Goal: Information Seeking & Learning: Learn about a topic

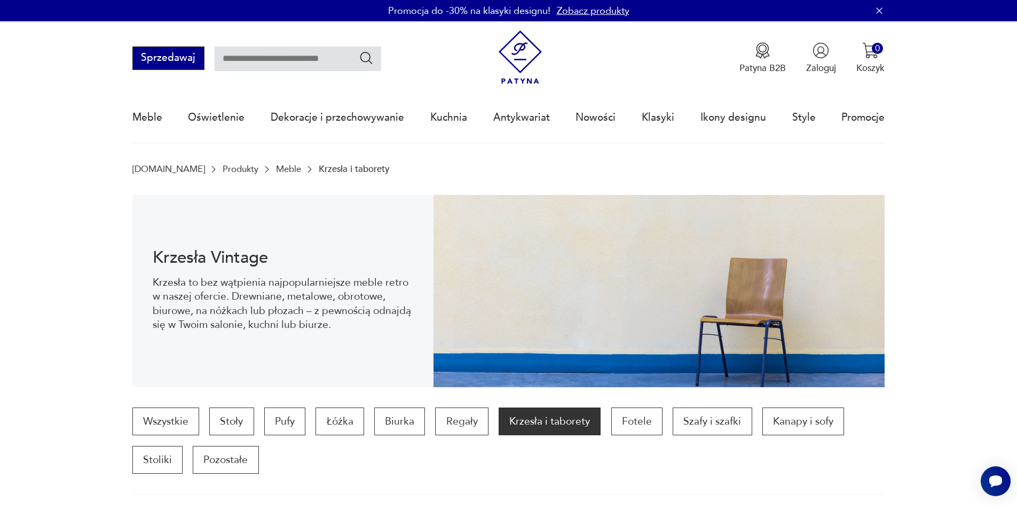
click at [167, 61] on button "Sprzedawaj" at bounding box center [168, 57] width 72 height 23
click at [768, 70] on p "Patyna B2B" at bounding box center [762, 68] width 46 height 12
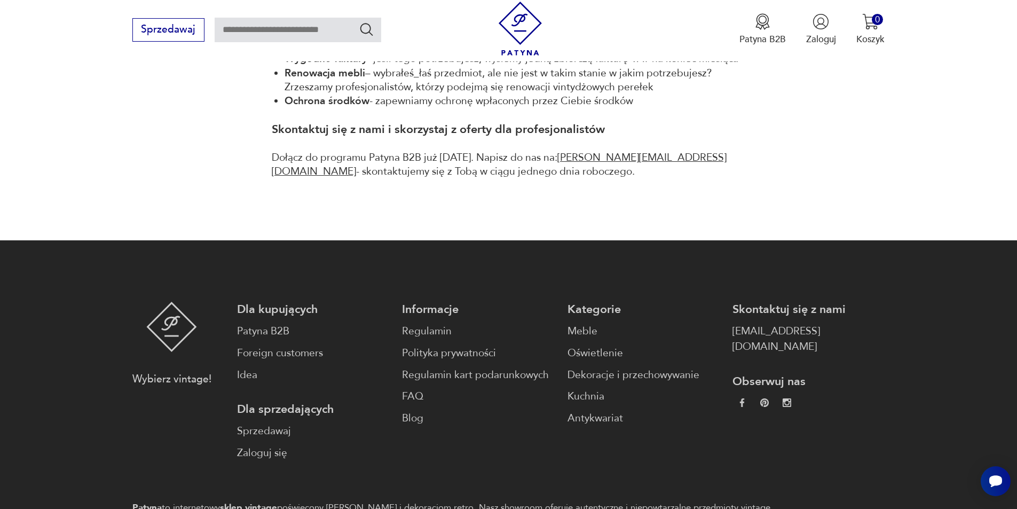
scroll to position [854, 0]
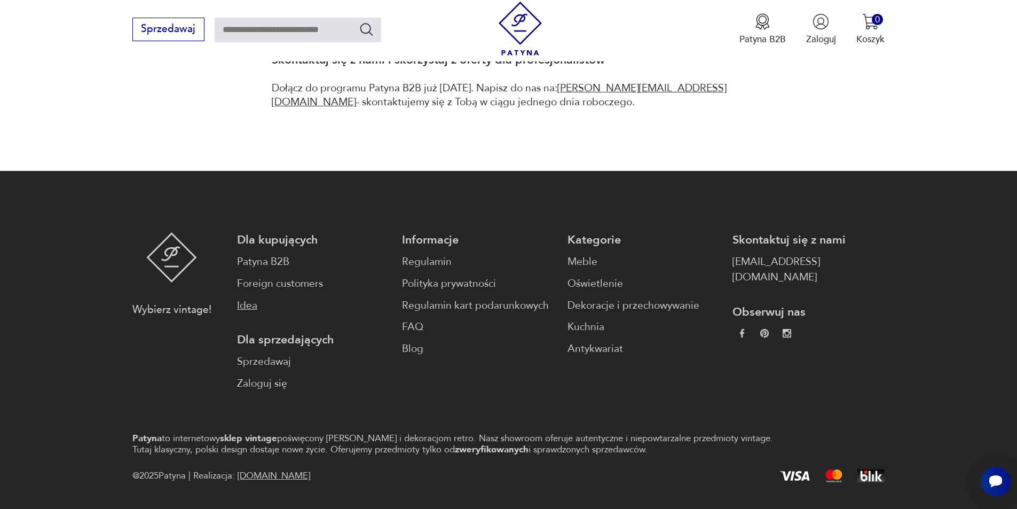
click at [241, 302] on link "Idea" at bounding box center [313, 305] width 152 height 15
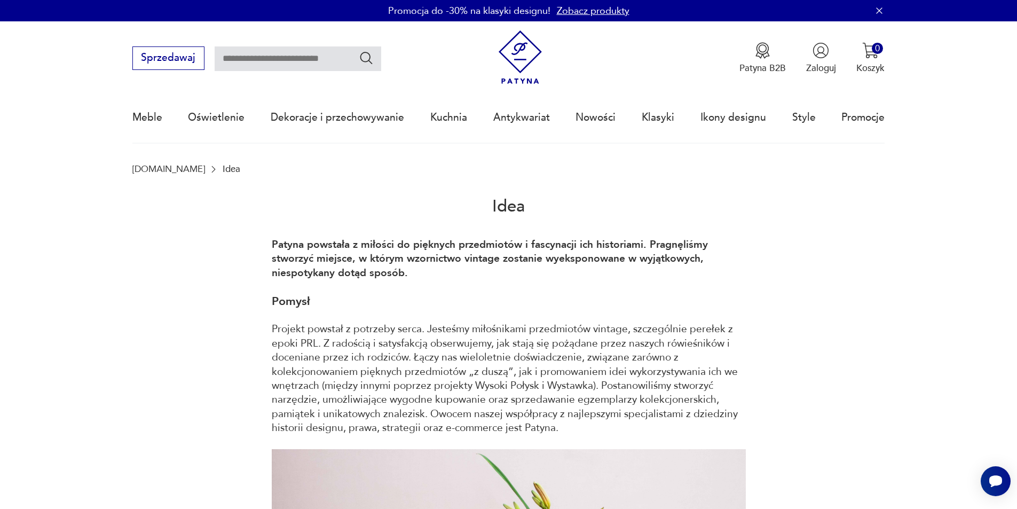
click at [299, 66] on input "text" at bounding box center [298, 58] width 167 height 25
type input "********"
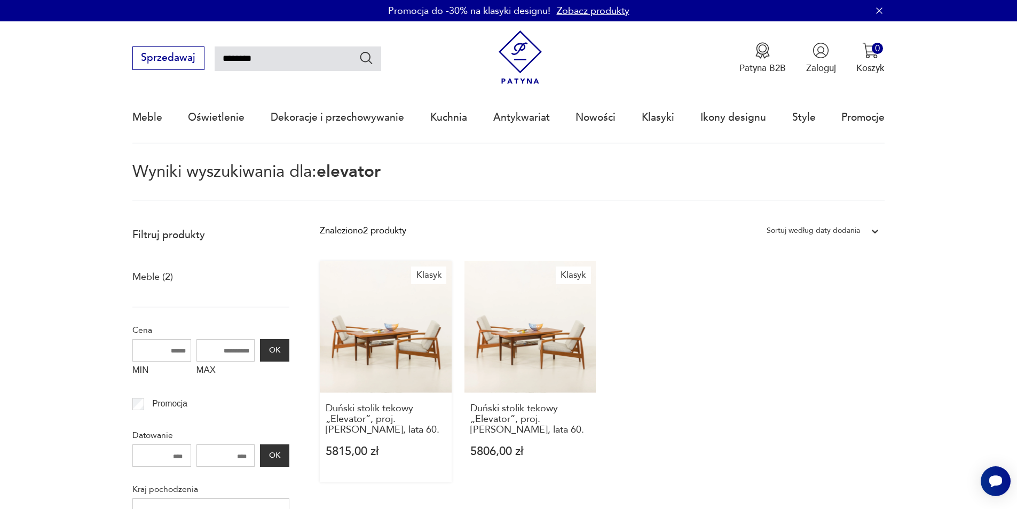
click at [384, 345] on link "Klasyk Duński stolik tekowy „Elevator”, proj. [PERSON_NAME], lata 60. 5815,00 zł" at bounding box center [386, 371] width 132 height 221
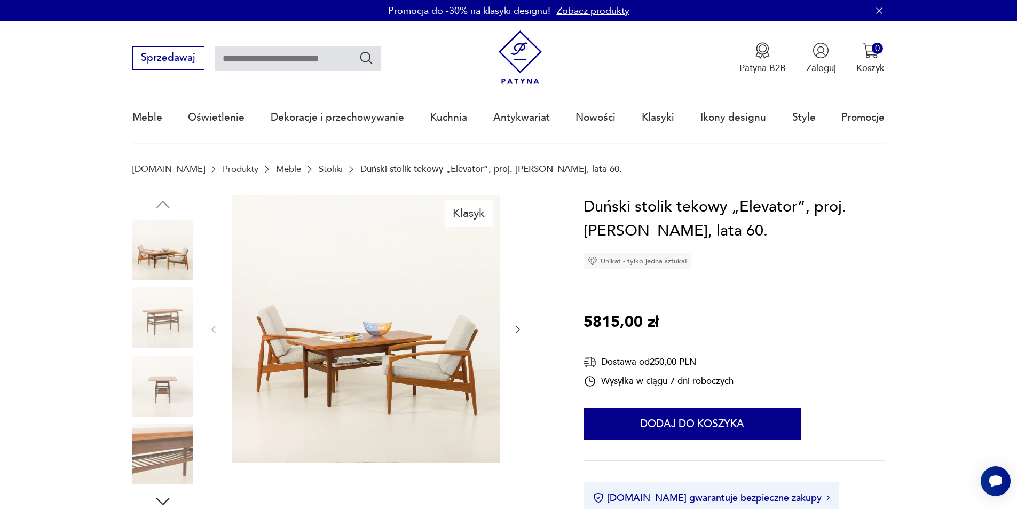
click at [519, 332] on icon "button" at bounding box center [517, 329] width 11 height 11
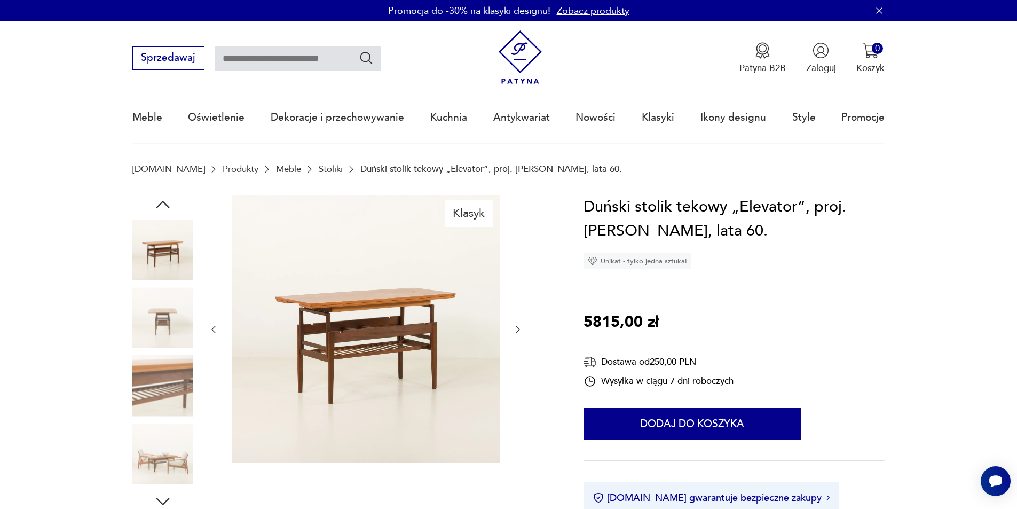
click at [519, 332] on icon "button" at bounding box center [517, 329] width 11 height 11
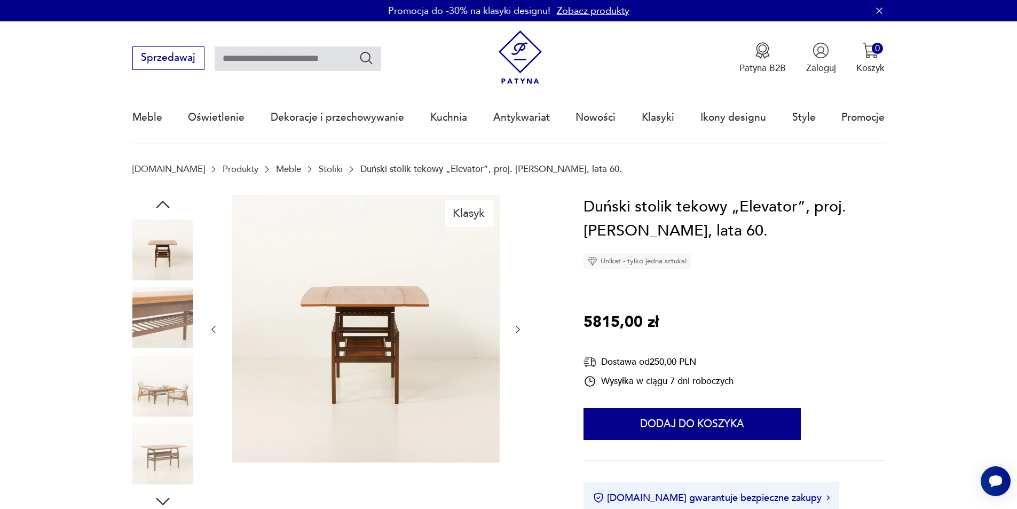
click at [519, 332] on icon "button" at bounding box center [517, 329] width 11 height 11
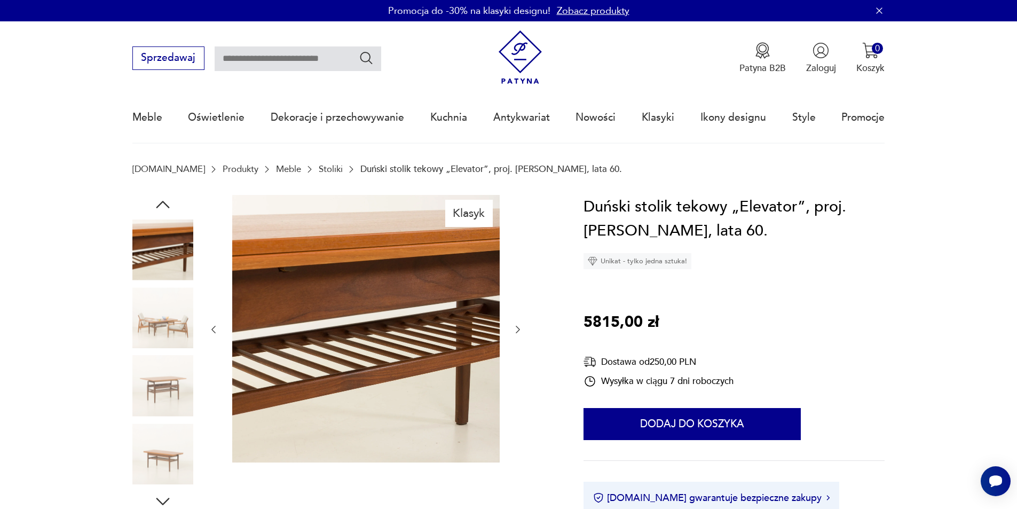
click at [519, 332] on icon "button" at bounding box center [517, 329] width 11 height 11
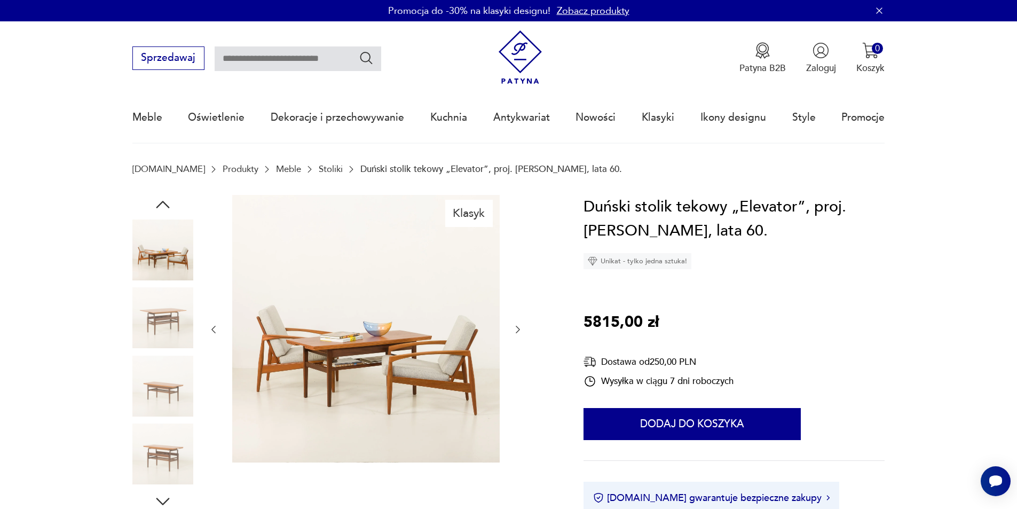
click at [519, 332] on icon "button" at bounding box center [517, 329] width 11 height 11
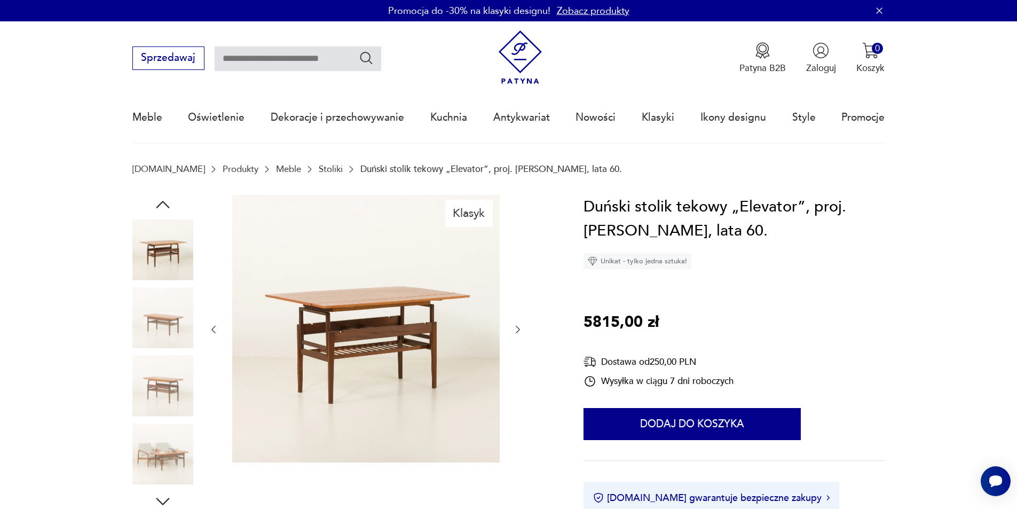
click at [519, 332] on icon "button" at bounding box center [517, 329] width 11 height 11
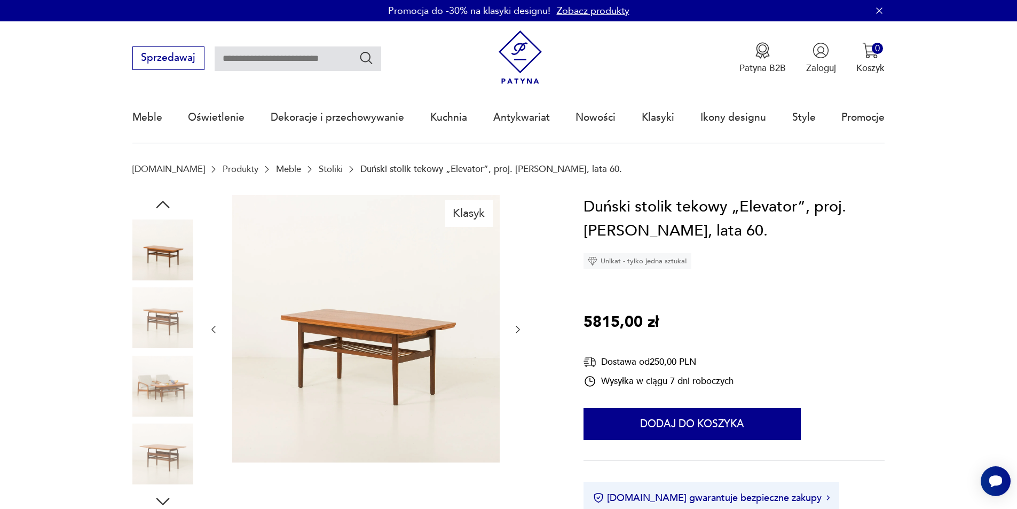
click at [519, 332] on icon "button" at bounding box center [517, 329] width 11 height 11
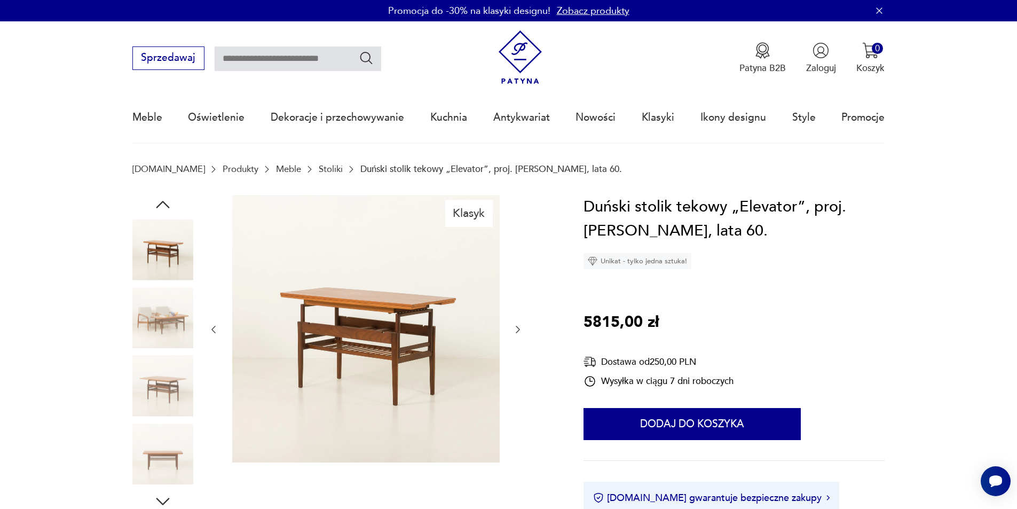
click at [519, 332] on icon "button" at bounding box center [517, 329] width 11 height 11
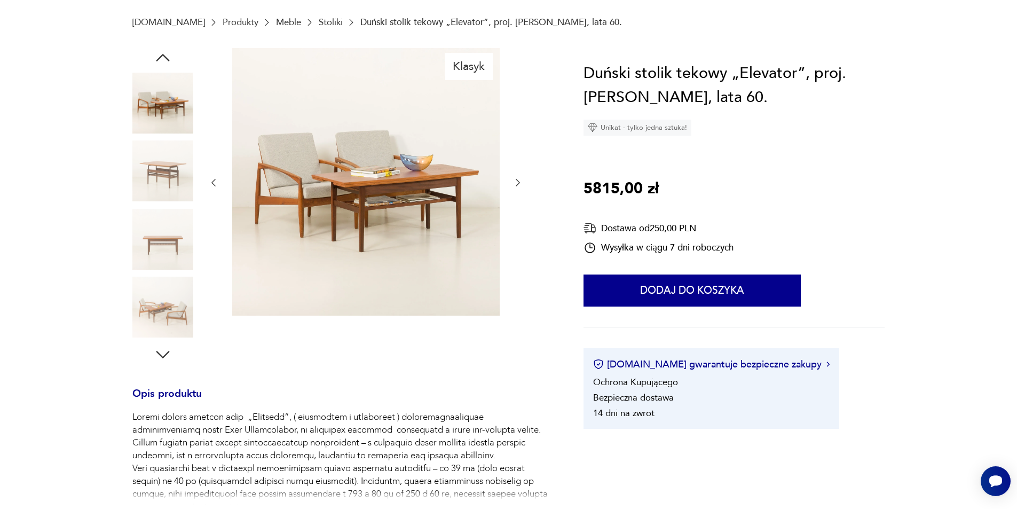
scroll to position [160, 0]
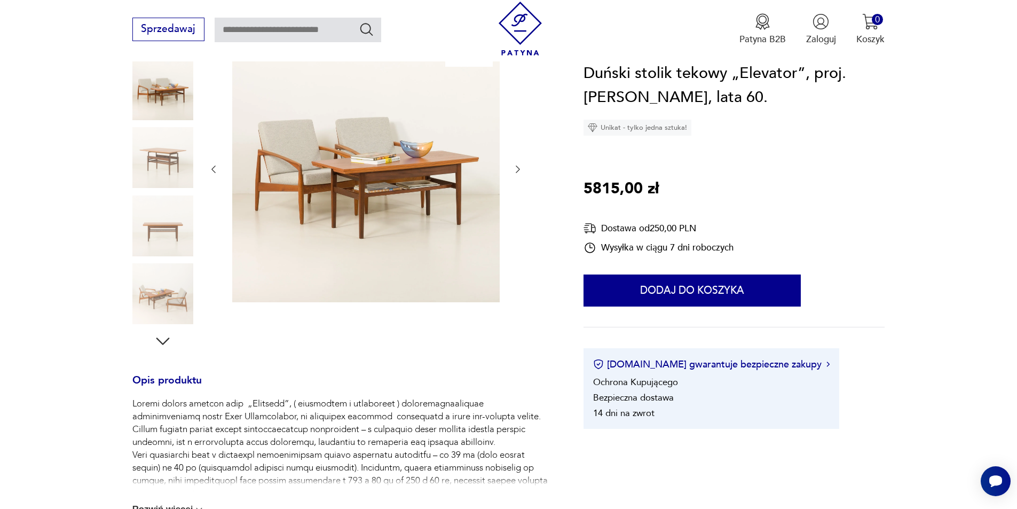
click at [163, 341] on icon "button" at bounding box center [162, 341] width 19 height 19
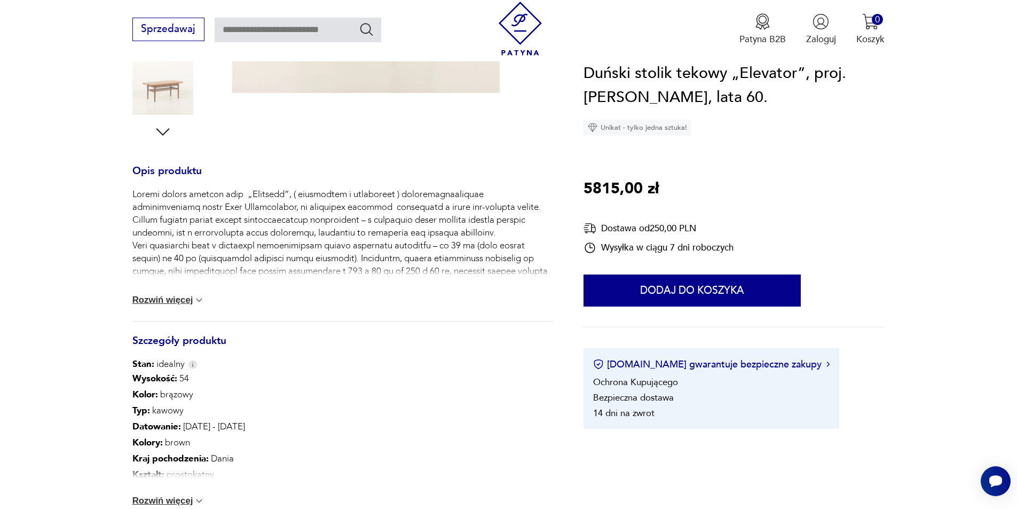
scroll to position [374, 0]
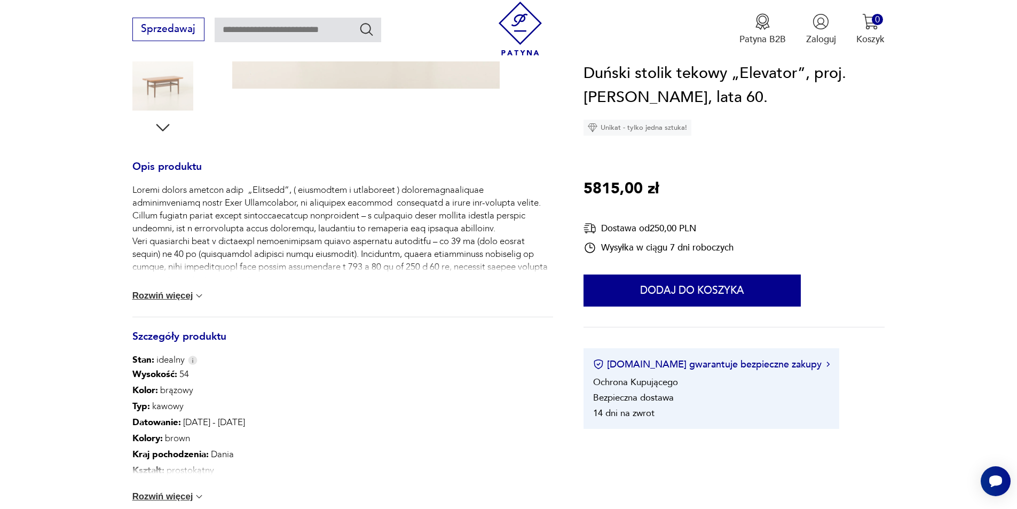
click at [164, 295] on button "Rozwiń więcej" at bounding box center [168, 295] width 73 height 11
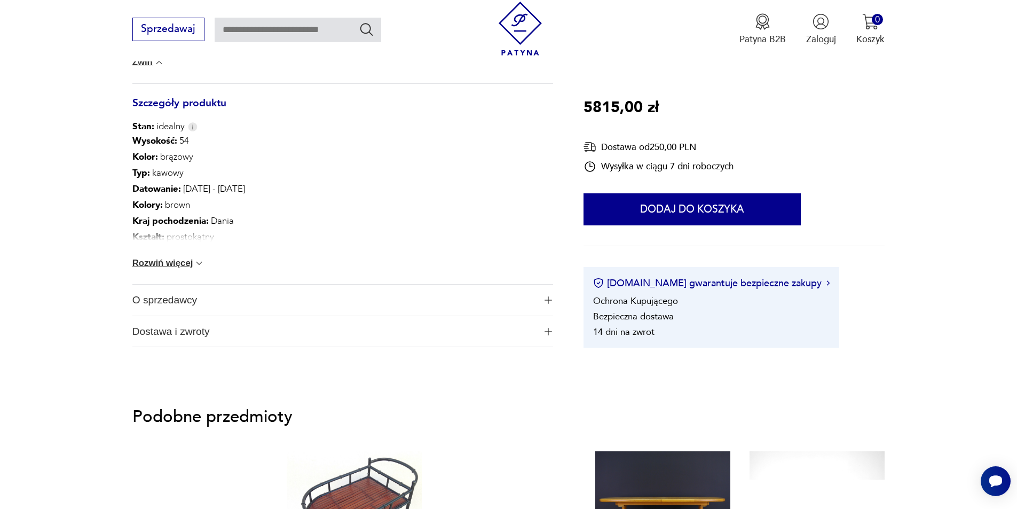
scroll to position [694, 0]
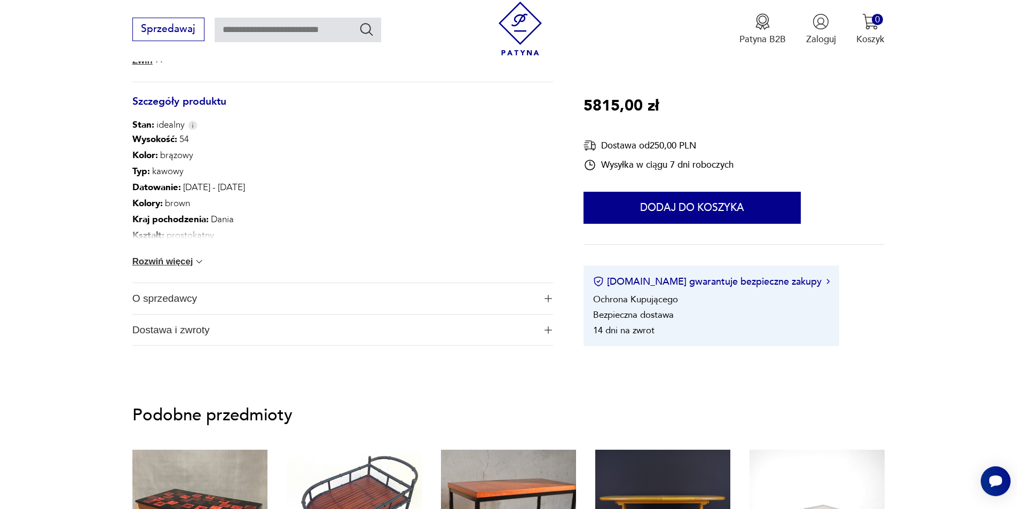
click at [203, 309] on span "O sprzedawcy" at bounding box center [333, 298] width 403 height 31
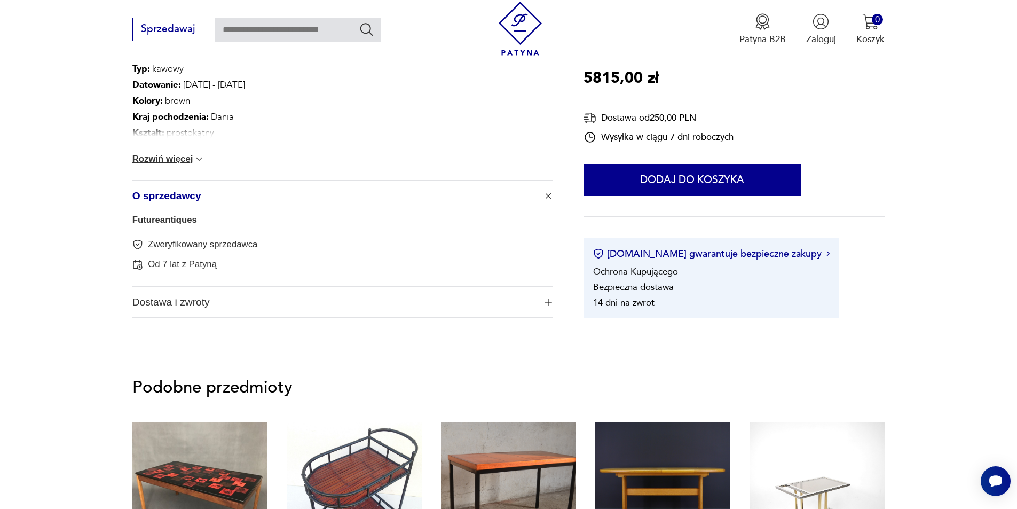
scroll to position [801, 0]
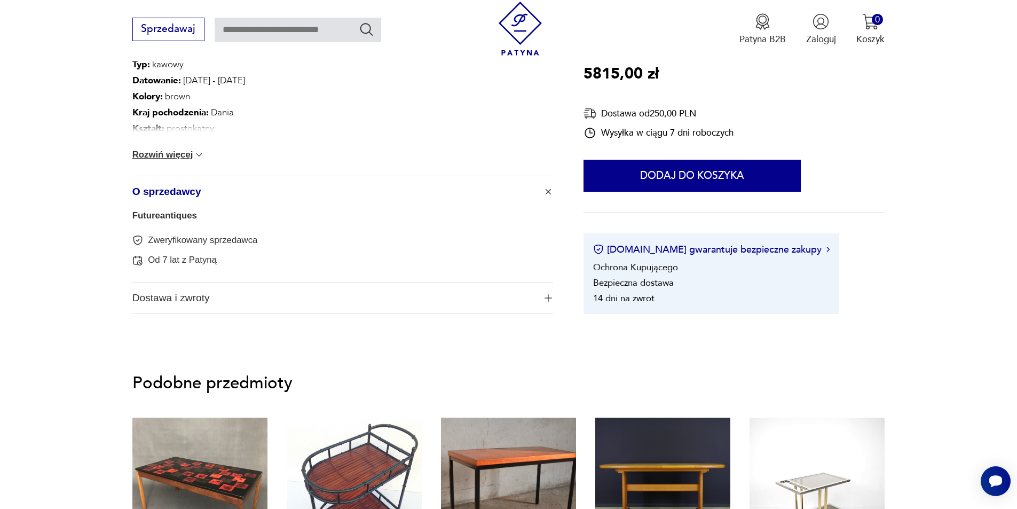
click at [205, 307] on span "Dostawa i zwroty" at bounding box center [333, 297] width 403 height 31
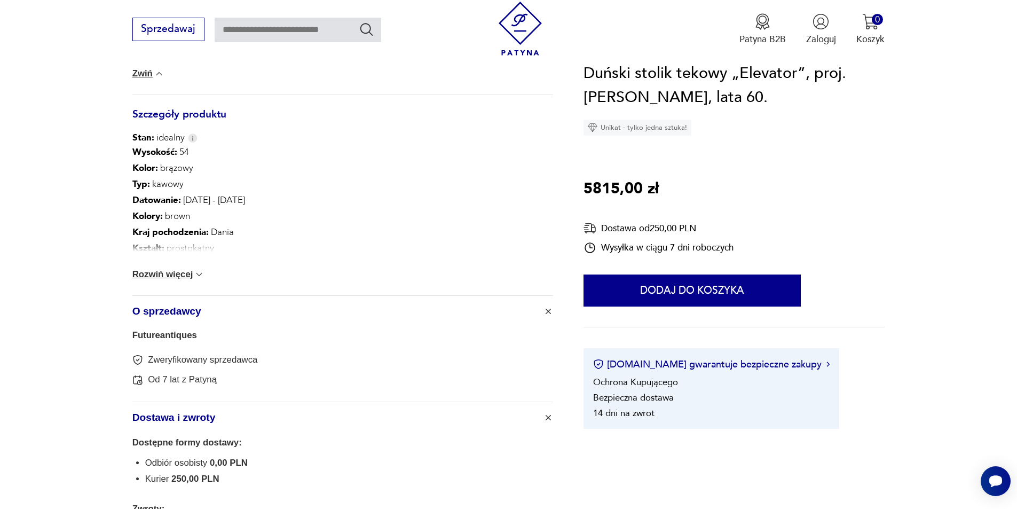
scroll to position [694, 0]
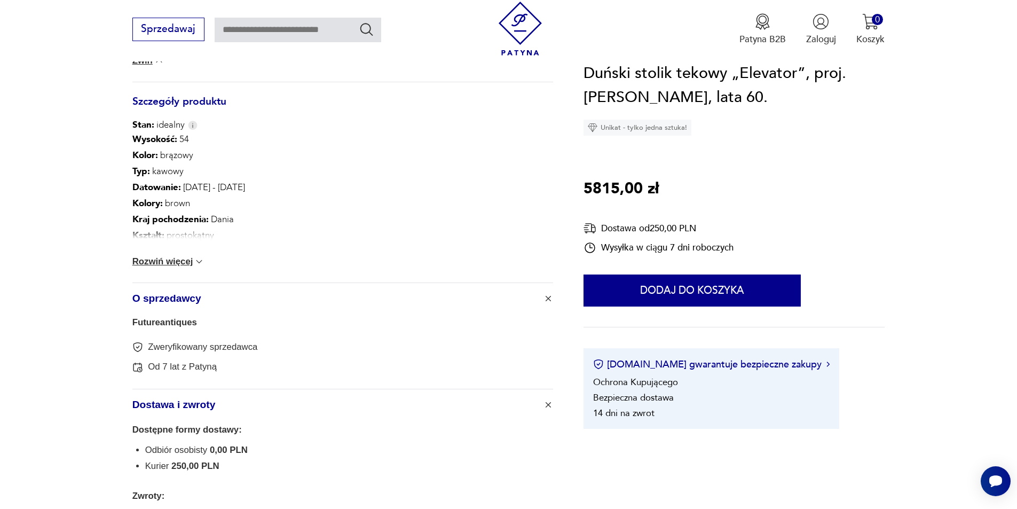
click at [187, 257] on button "Rozwiń więcej" at bounding box center [168, 261] width 73 height 11
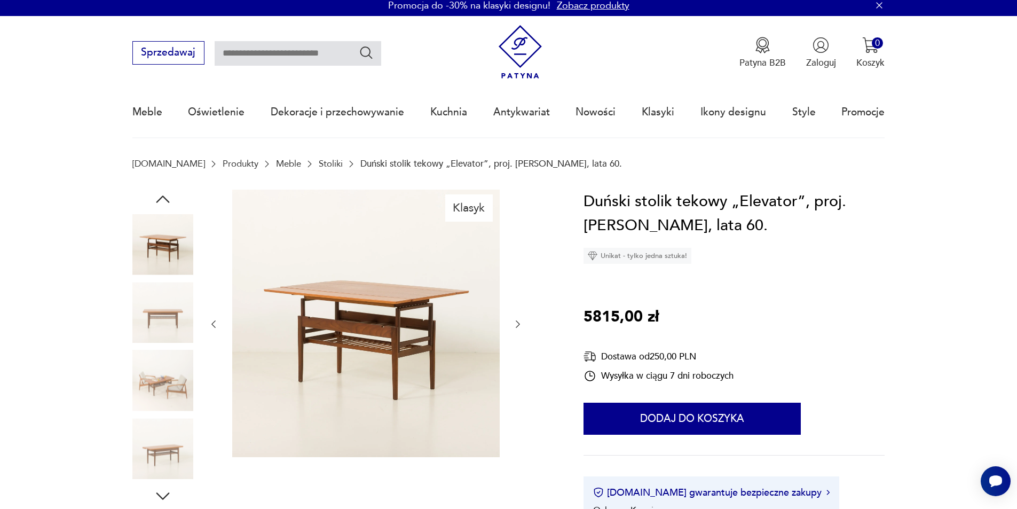
scroll to position [0, 0]
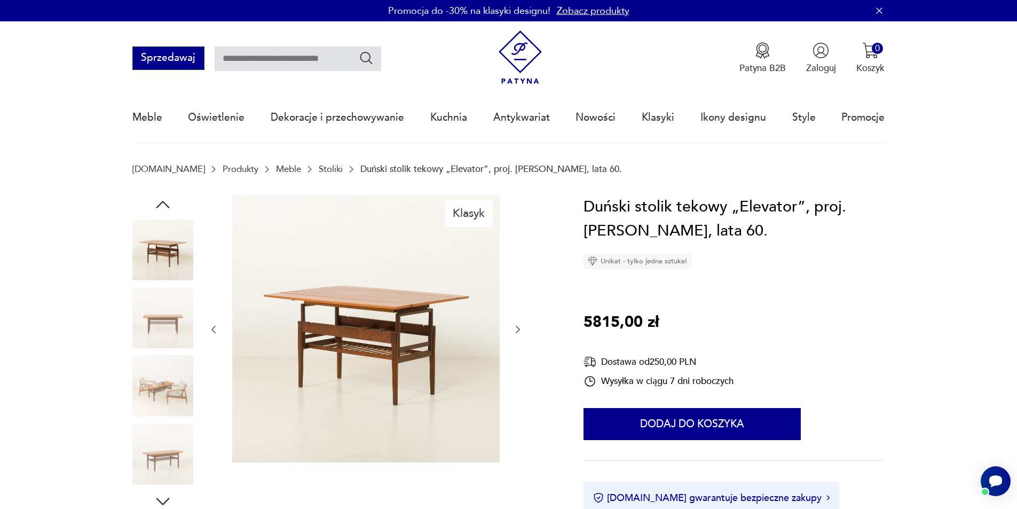
click at [199, 54] on button "Sprzedawaj" at bounding box center [168, 57] width 72 height 23
